Goal: Information Seeking & Learning: Learn about a topic

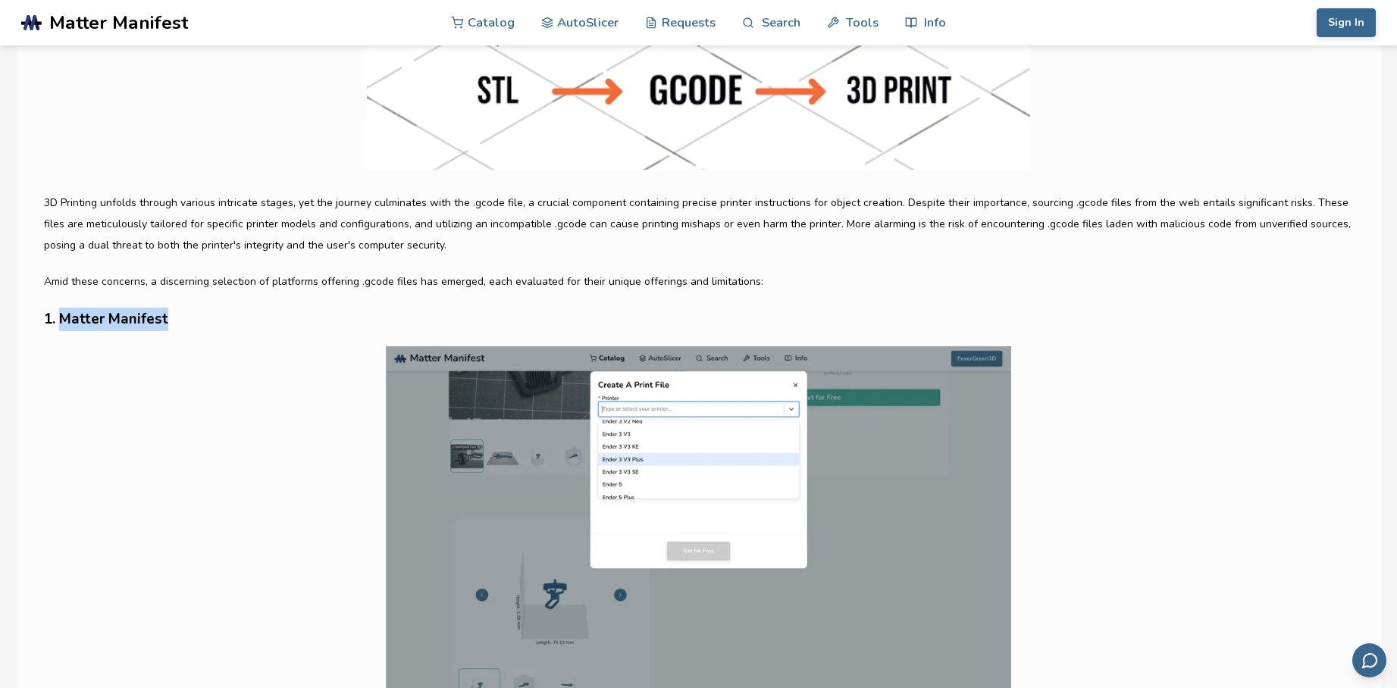
click at [256, 491] on img at bounding box center [698, 535] width 1309 height 379
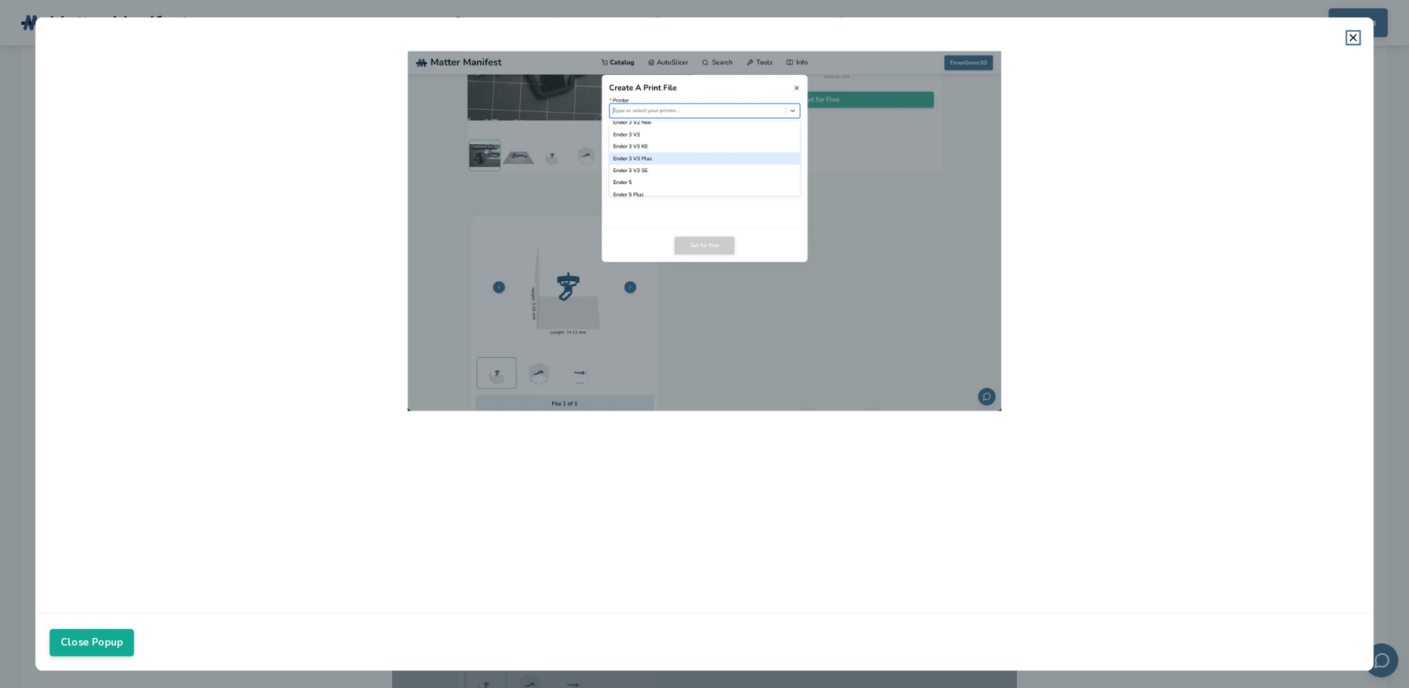
click at [259, 366] on img at bounding box center [703, 231] width 1309 height 360
click at [100, 639] on button "Close Popup" at bounding box center [91, 642] width 84 height 27
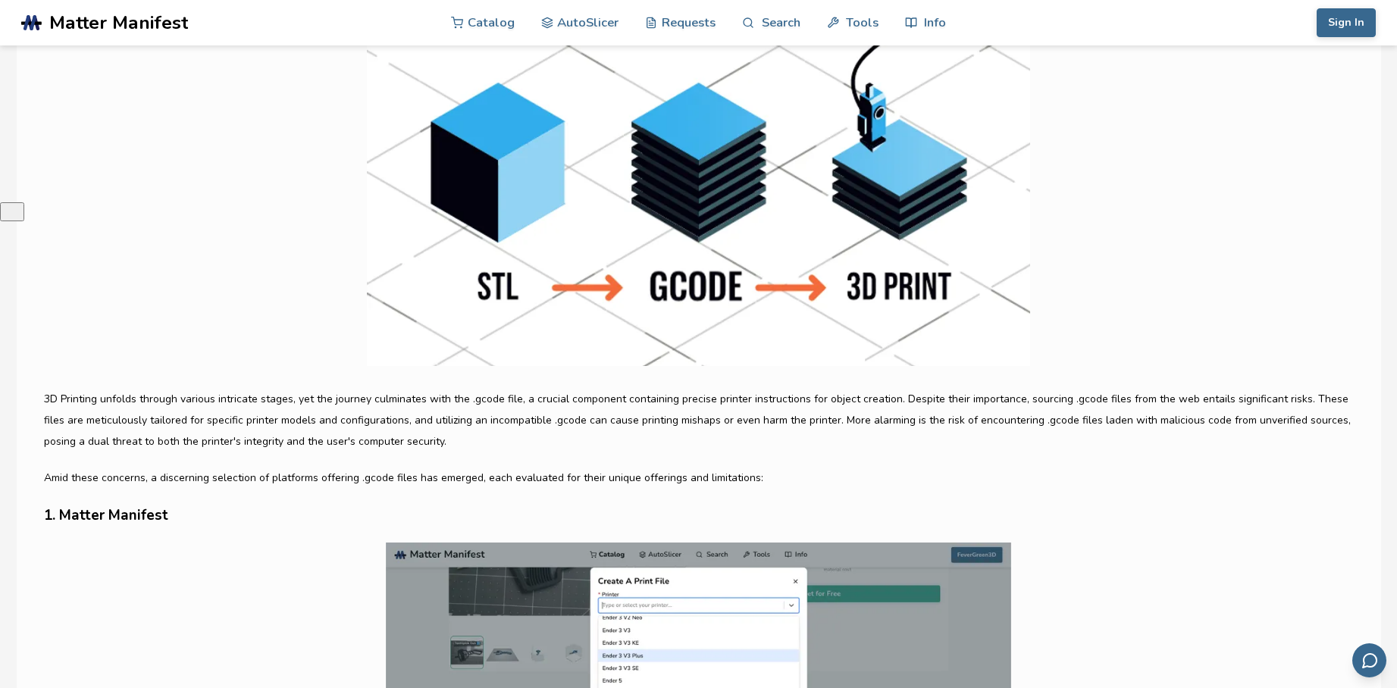
scroll to position [531, 0]
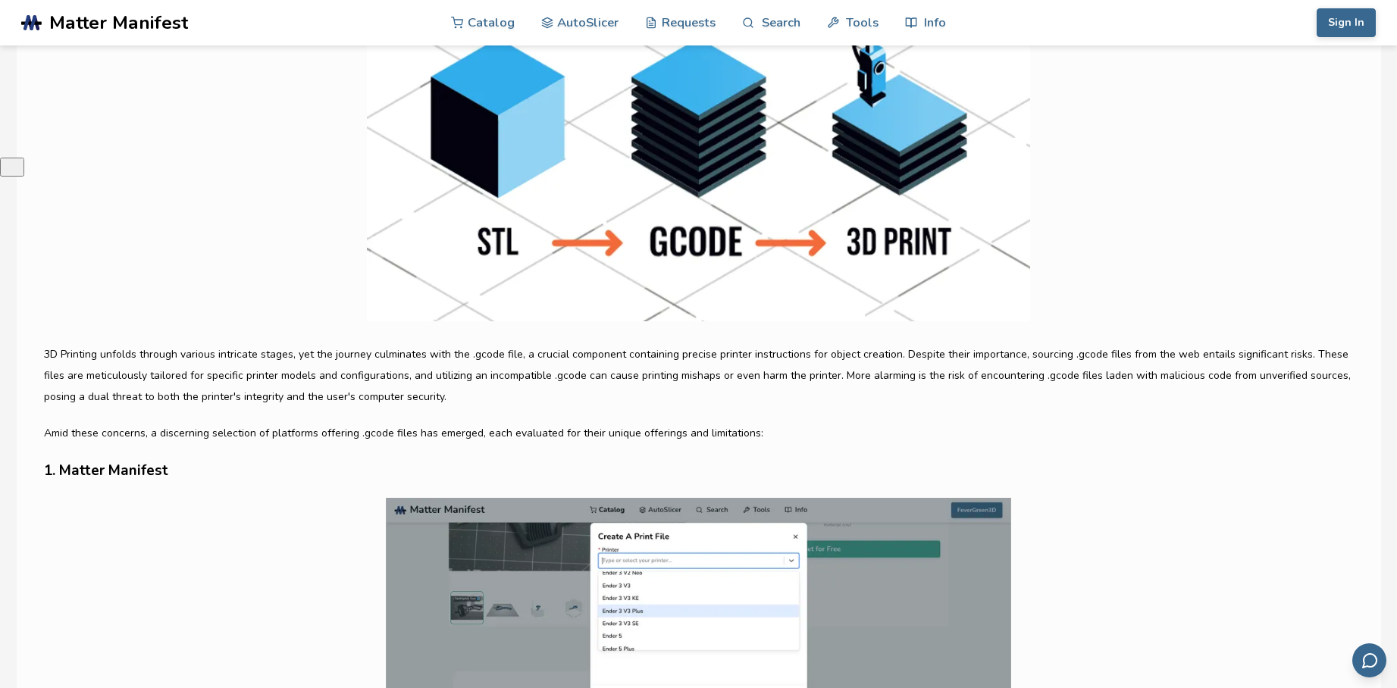
click at [1186, 503] on img at bounding box center [698, 687] width 1309 height 379
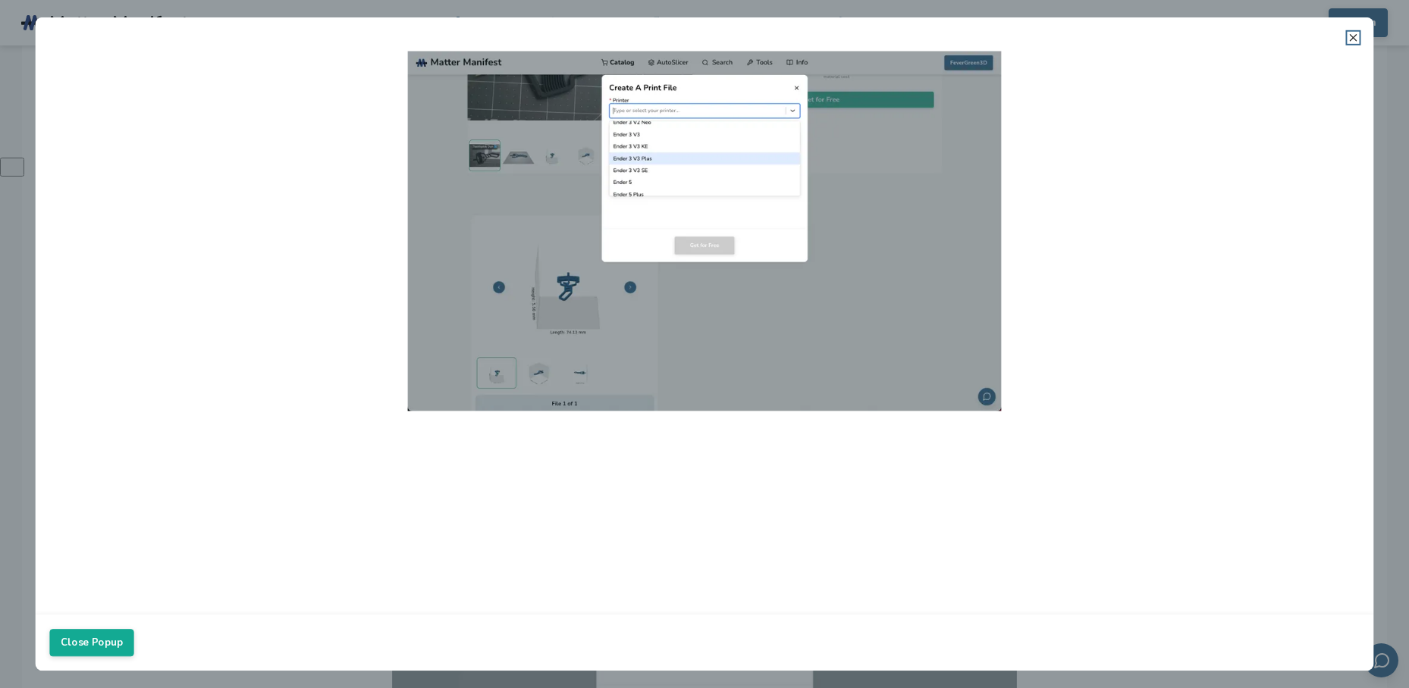
click at [1355, 37] on icon at bounding box center [1353, 38] width 12 height 12
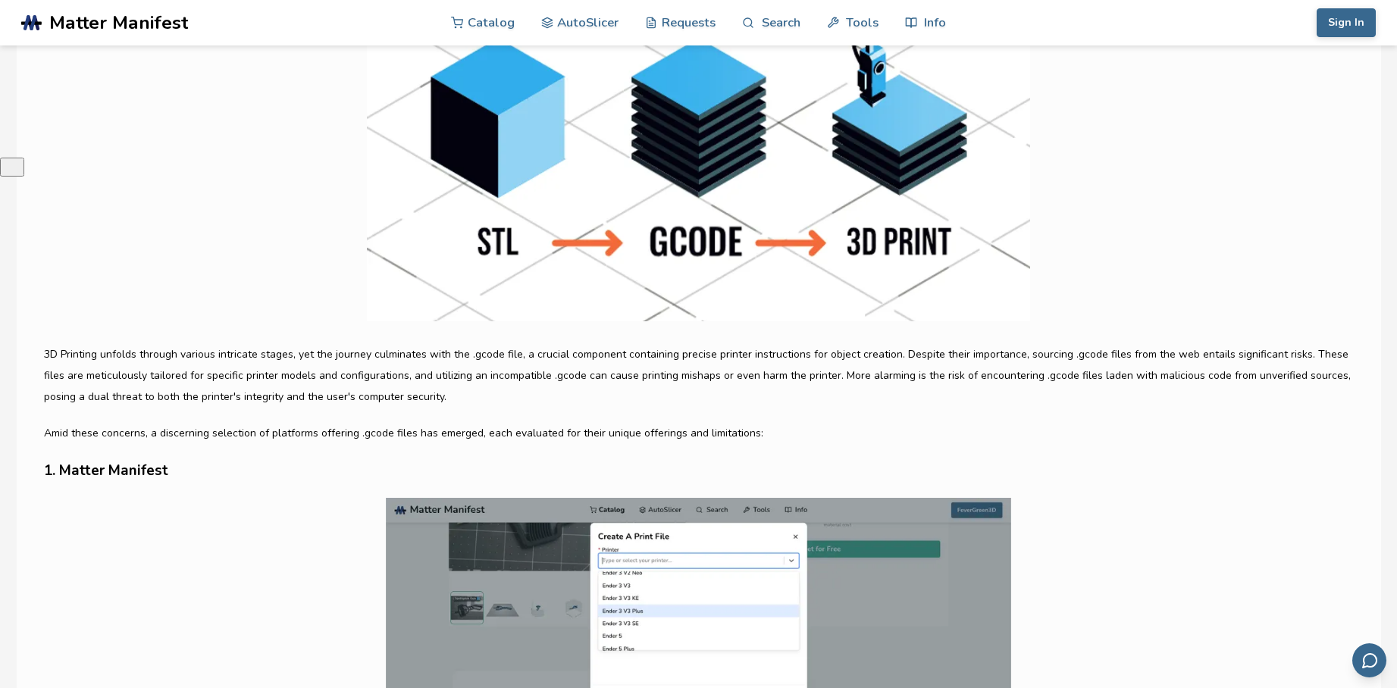
click at [77, 545] on img at bounding box center [698, 687] width 1309 height 379
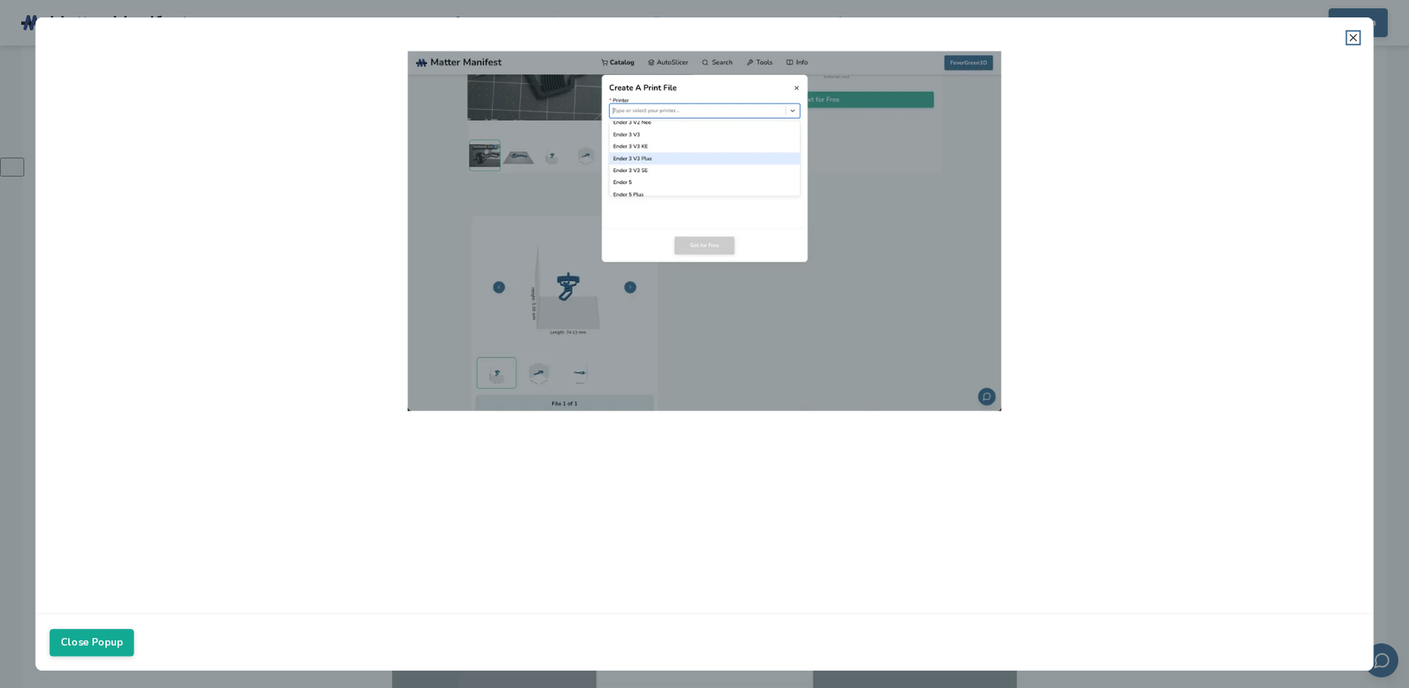
click at [1354, 34] on icon at bounding box center [1353, 38] width 12 height 12
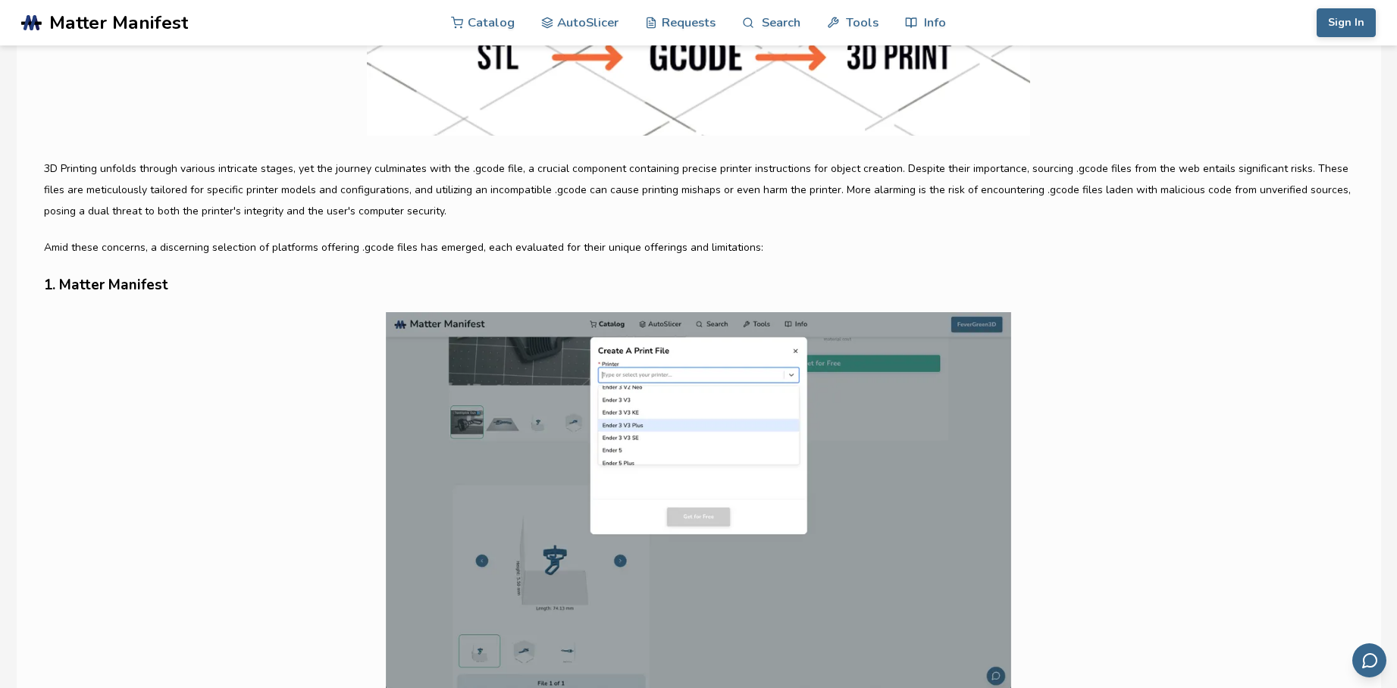
scroll to position [682, 0]
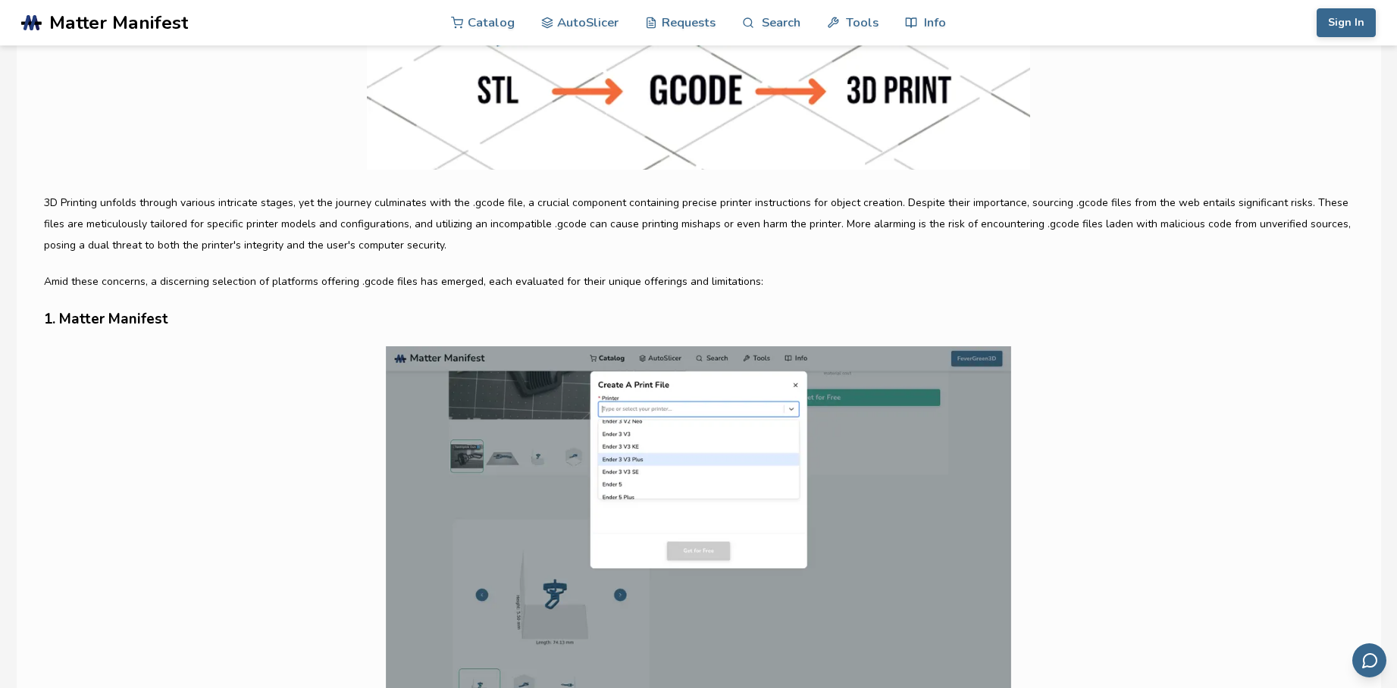
click at [1243, 438] on img at bounding box center [698, 535] width 1309 height 379
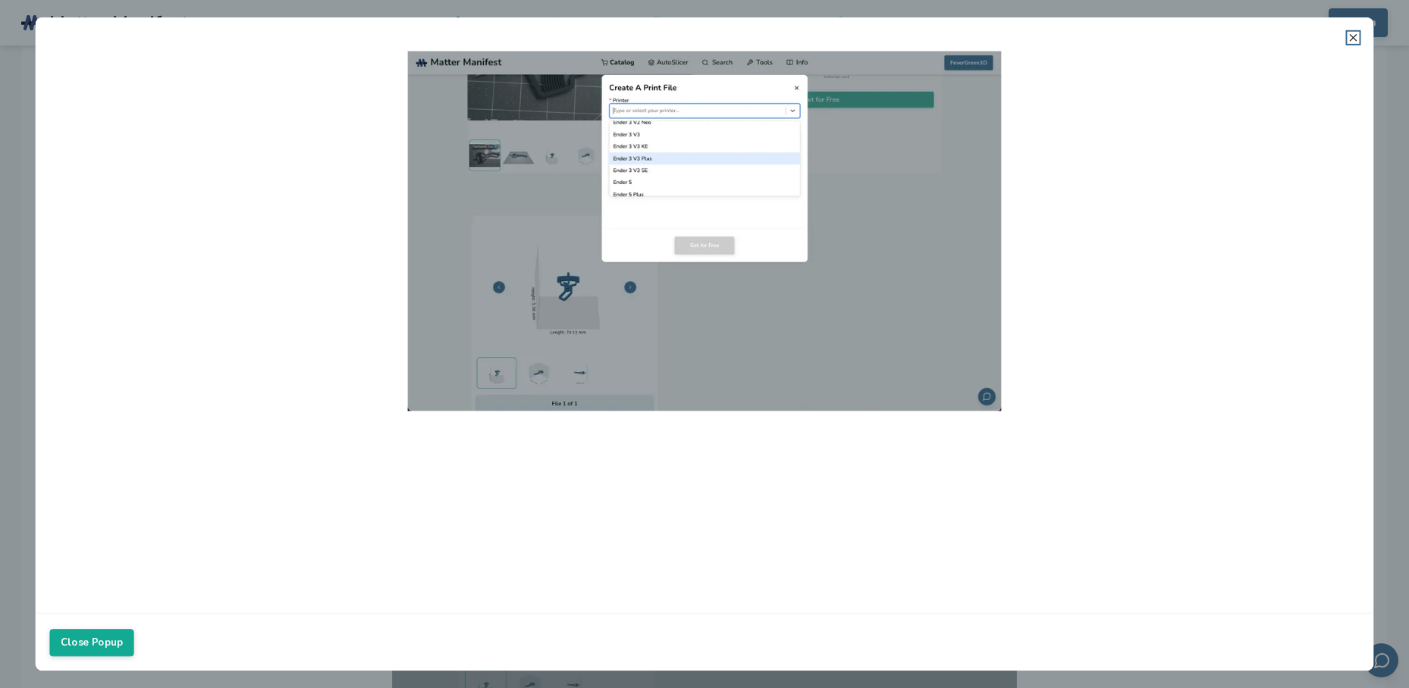
click at [1350, 38] on icon at bounding box center [1353, 38] width 12 height 12
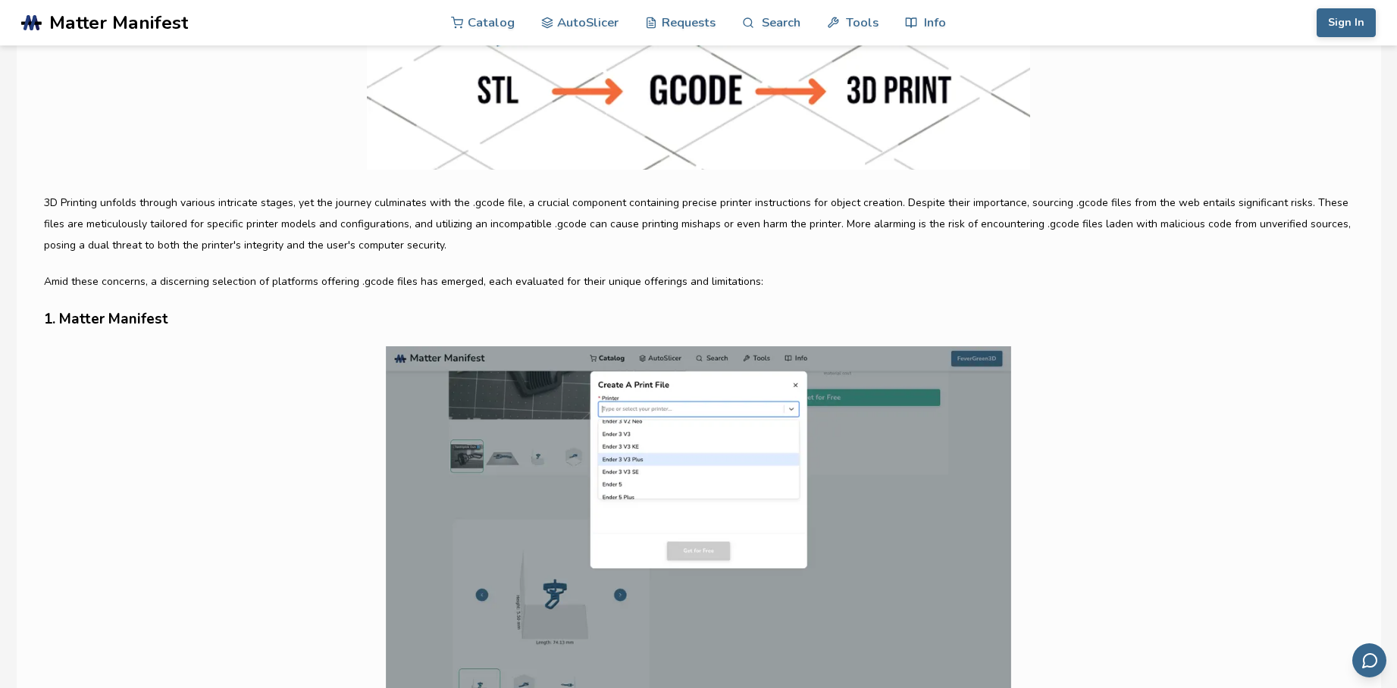
click at [1144, 391] on img at bounding box center [698, 535] width 1309 height 379
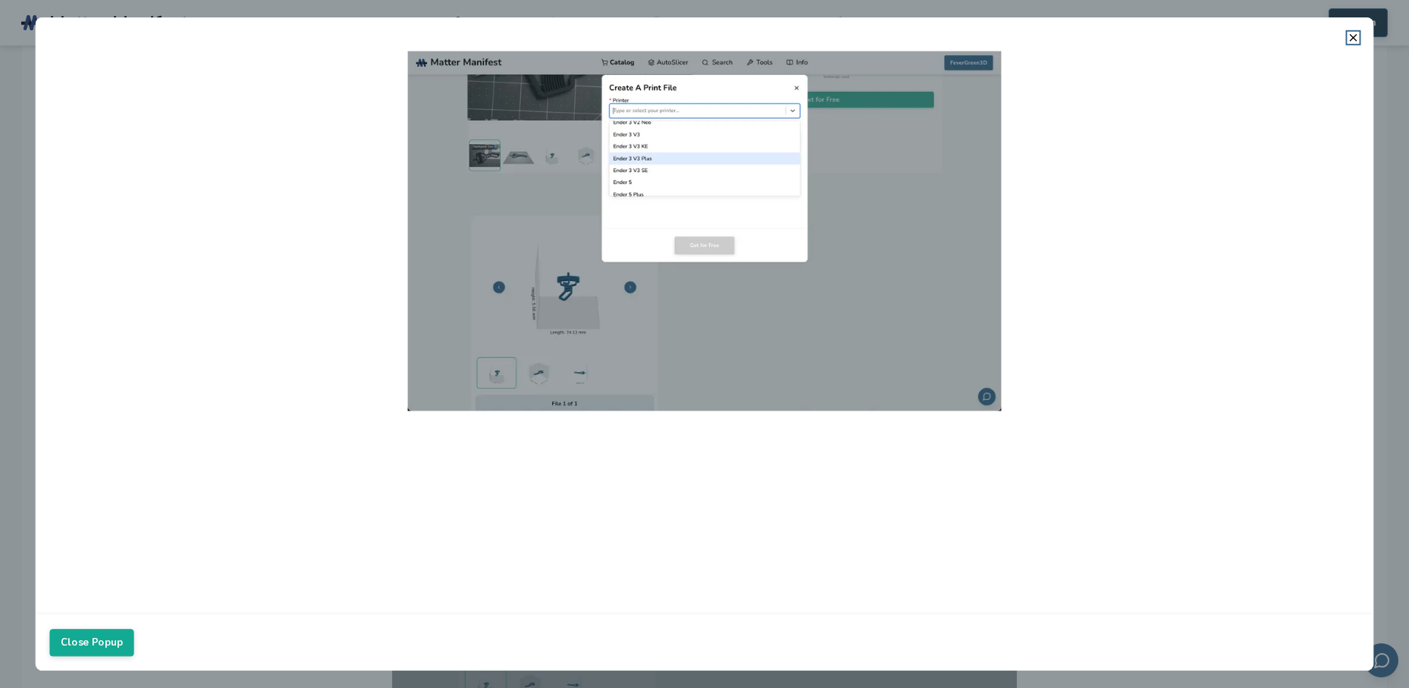
click at [1355, 37] on icon at bounding box center [1353, 38] width 12 height 12
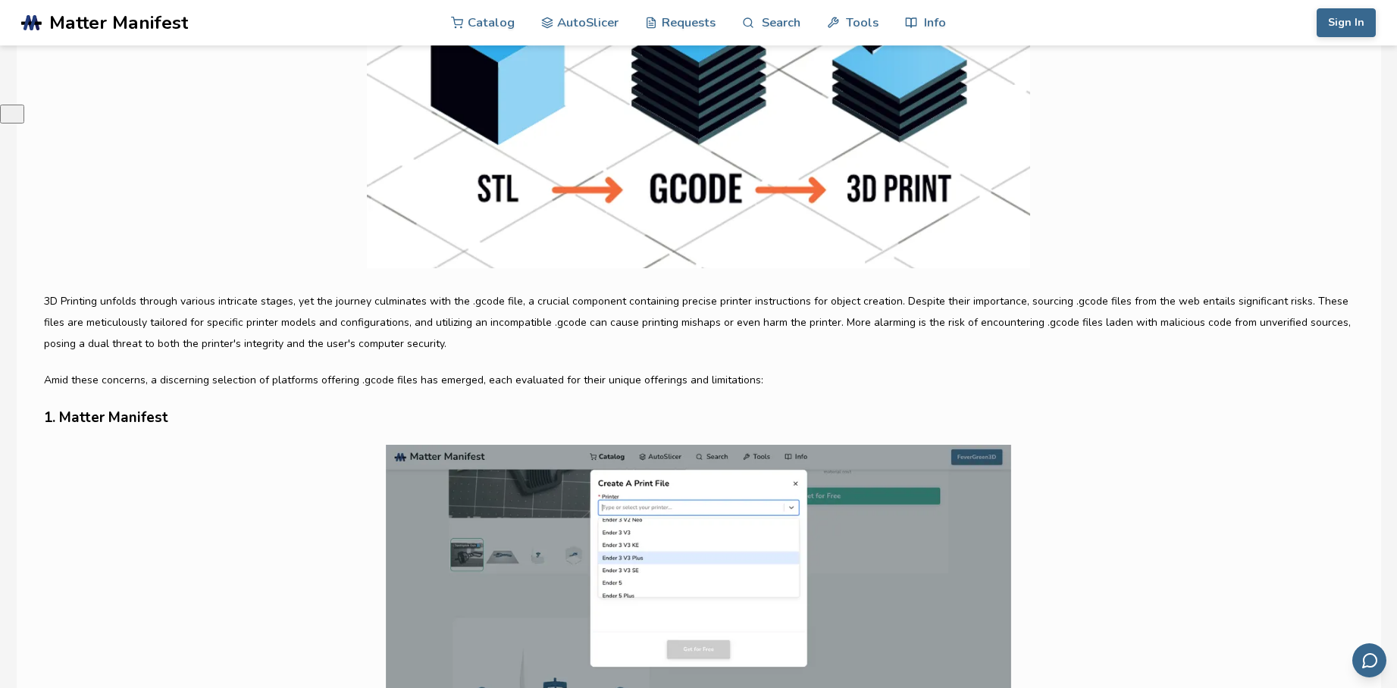
scroll to position [607, 0]
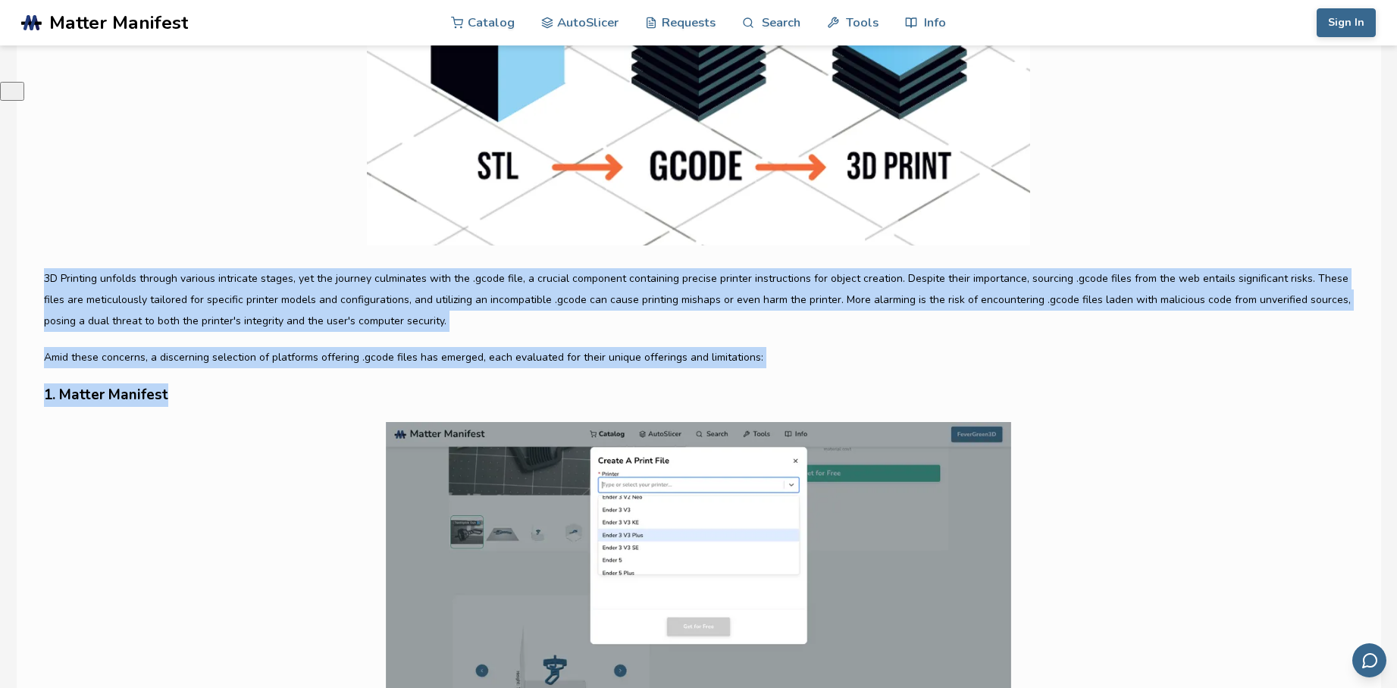
drag, startPoint x: 45, startPoint y: 276, endPoint x: 885, endPoint y: 380, distance: 846.4
copy article "3D Printing unfolds through various intricate stages, yet the journey culminate…"
click at [243, 568] on img at bounding box center [698, 611] width 1309 height 379
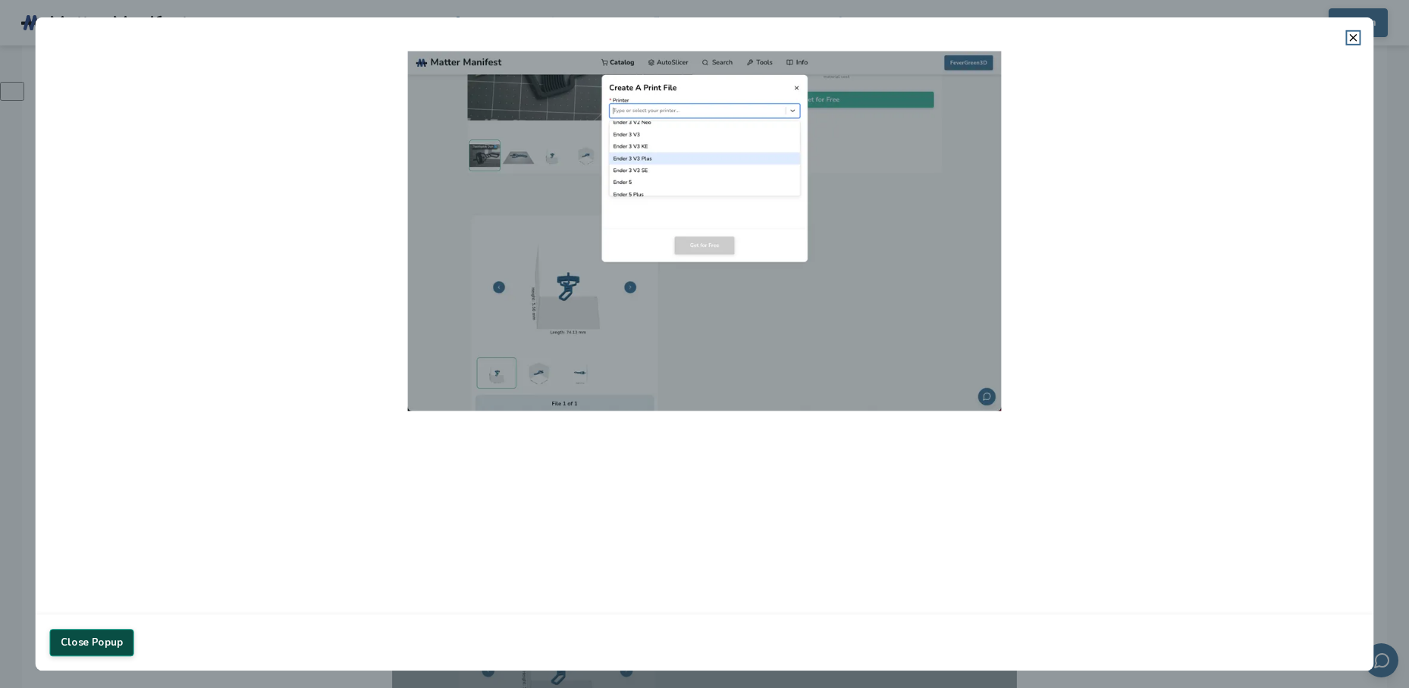
click at [106, 647] on button "Close Popup" at bounding box center [91, 642] width 84 height 27
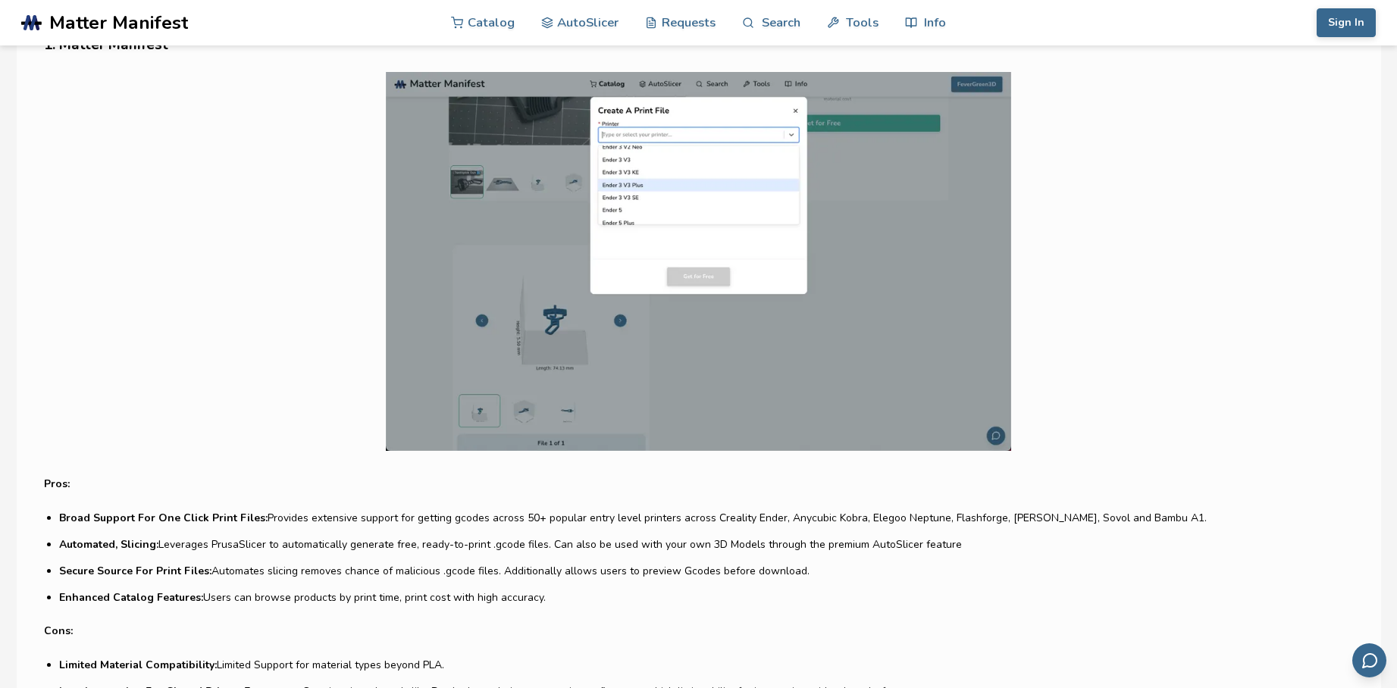
scroll to position [834, 0]
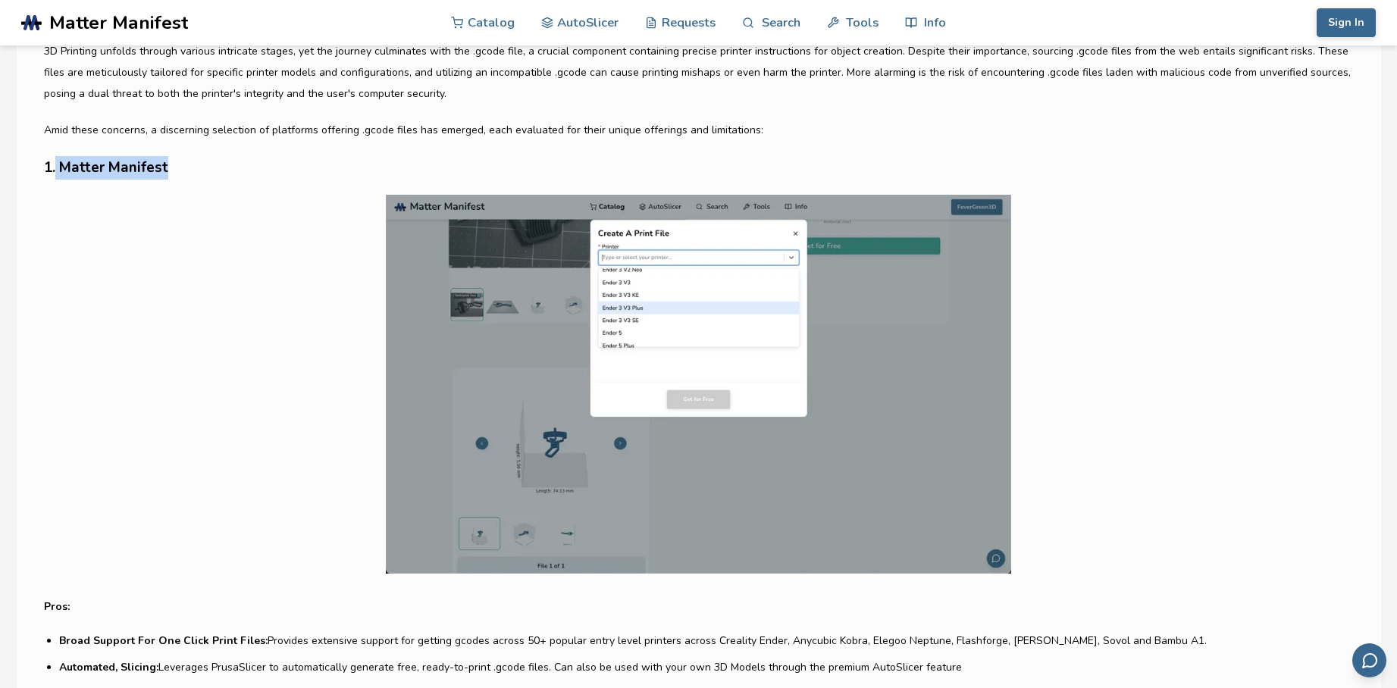
drag, startPoint x: 55, startPoint y: 165, endPoint x: 176, endPoint y: 178, distance: 121.3
click at [176, 178] on h3 "1. Matter Manifest" at bounding box center [698, 168] width 1309 height 24
